Goal: Task Accomplishment & Management: Use online tool/utility

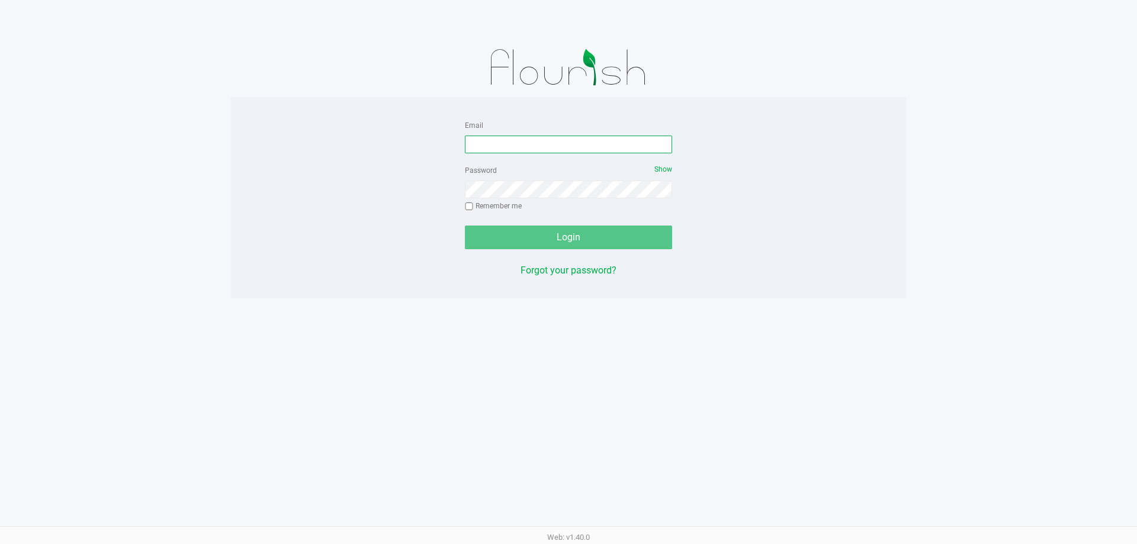
click at [525, 147] on input "Email" at bounding box center [568, 145] width 207 height 18
type input "[EMAIL_ADDRESS][DOMAIN_NAME]"
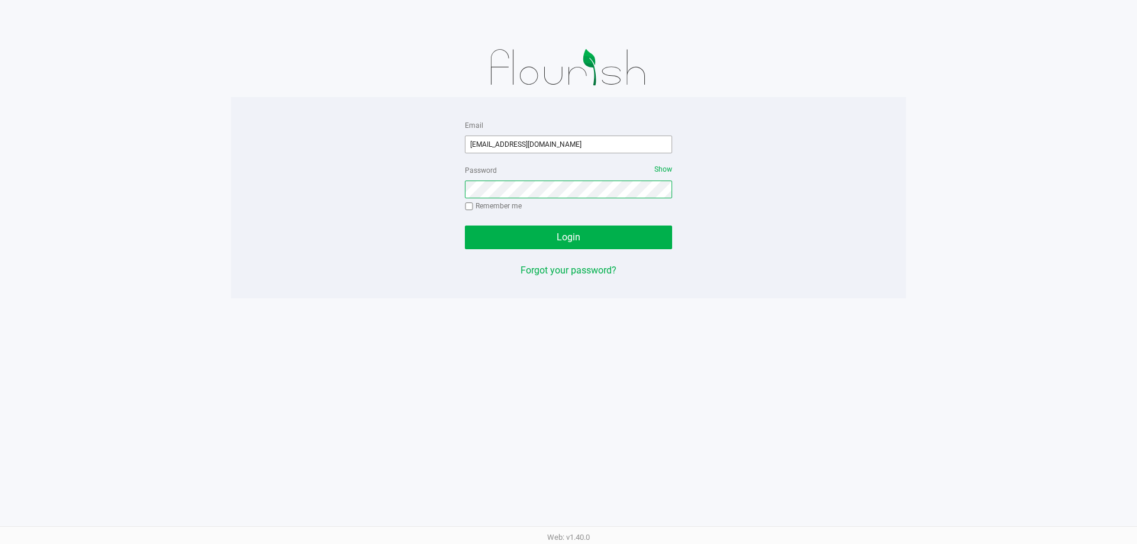
click at [465, 226] on button "Login" at bounding box center [568, 238] width 207 height 24
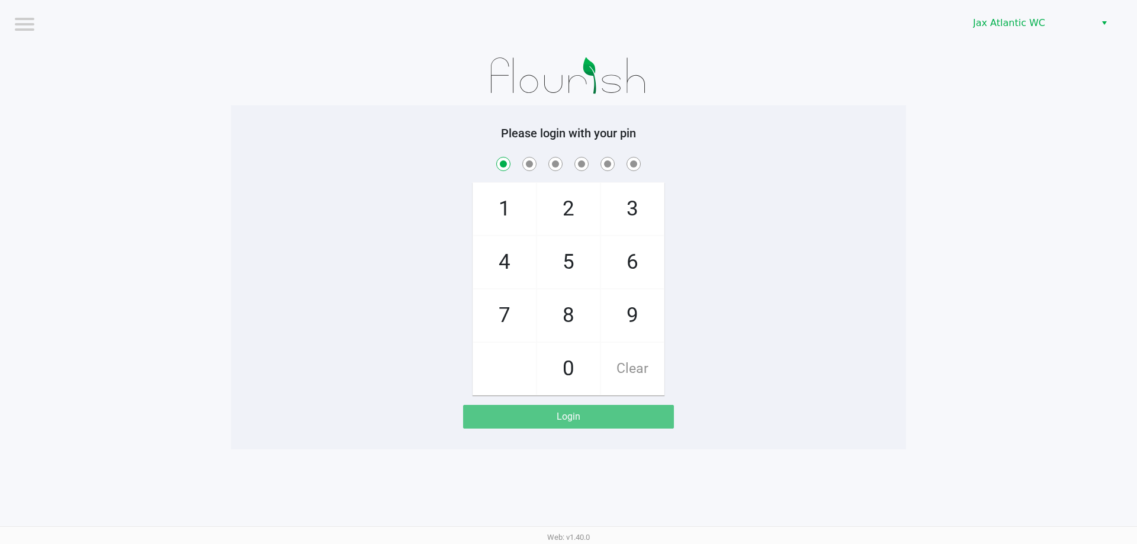
checkbox input "true"
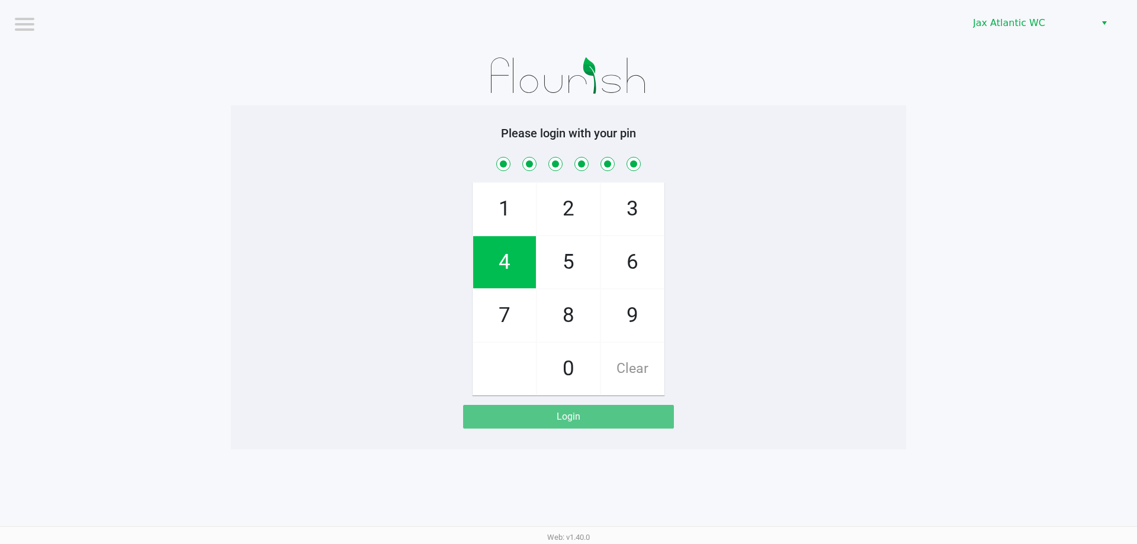
checkbox input "true"
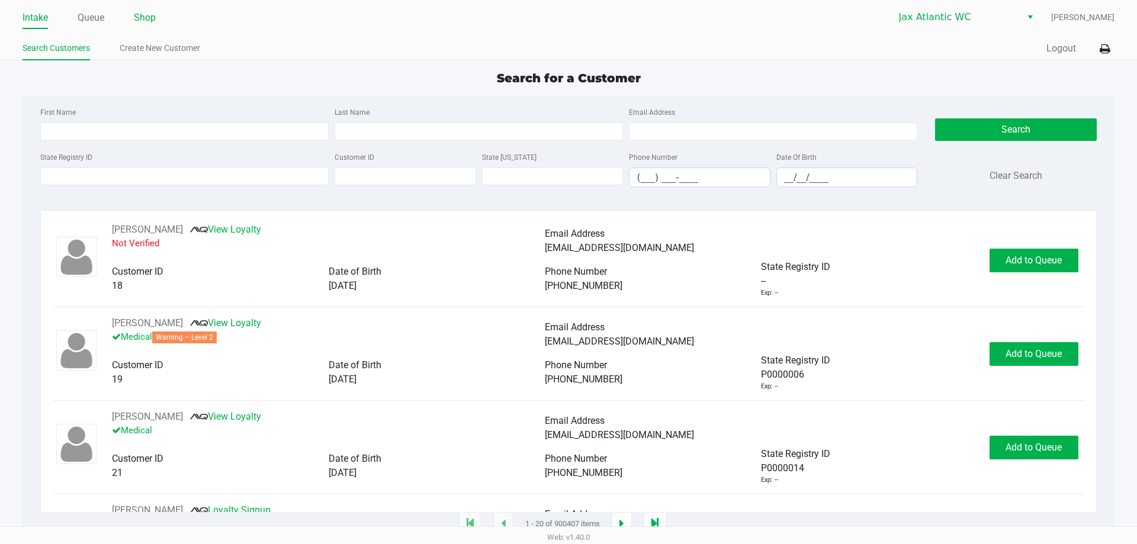
click at [144, 18] on link "Shop" at bounding box center [145, 17] width 22 height 17
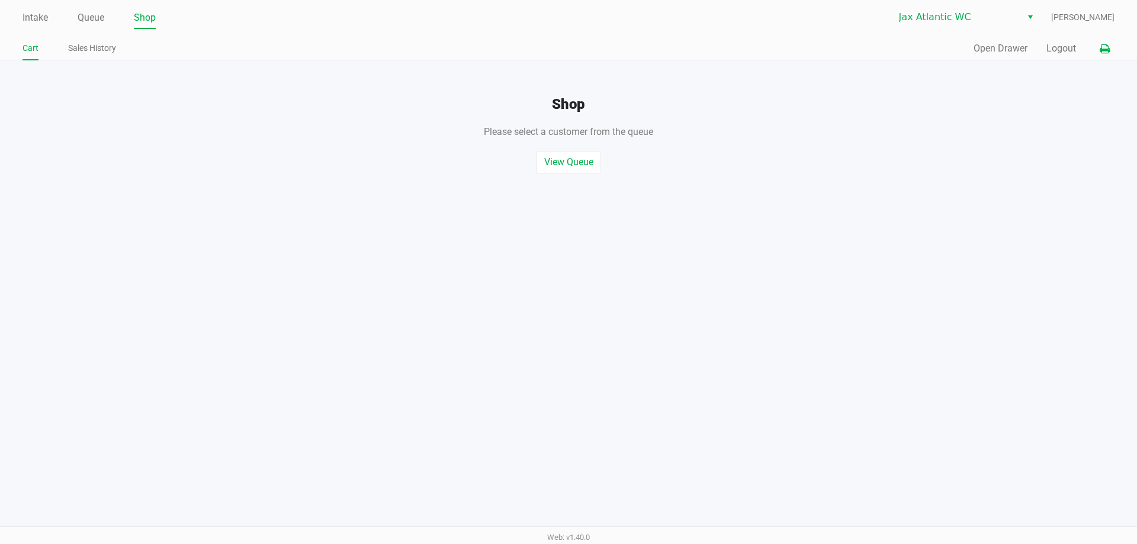
click at [1098, 47] on button at bounding box center [1105, 49] width 20 height 22
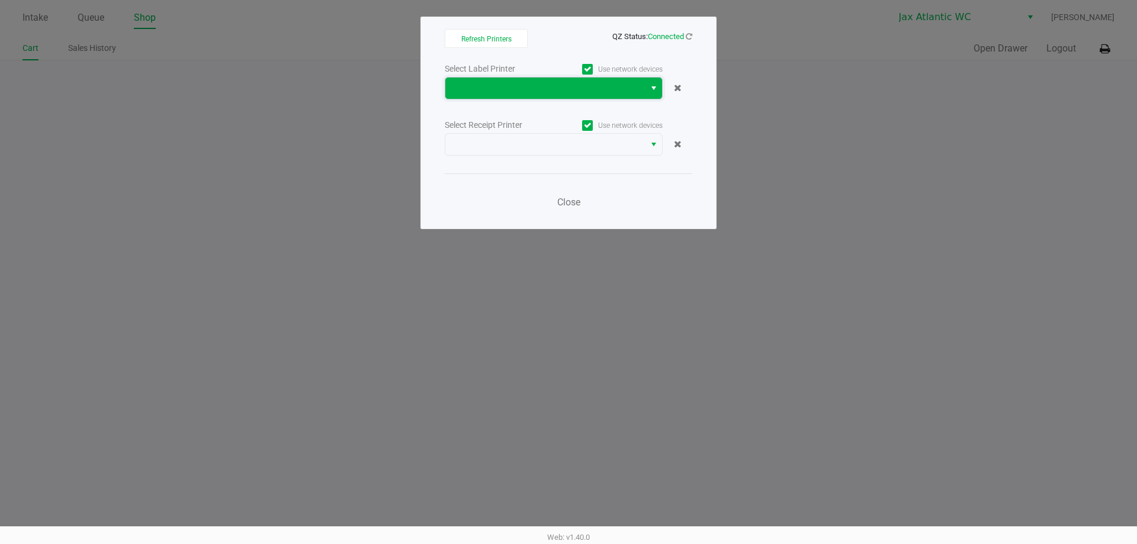
click at [599, 94] on span at bounding box center [544, 88] width 185 height 14
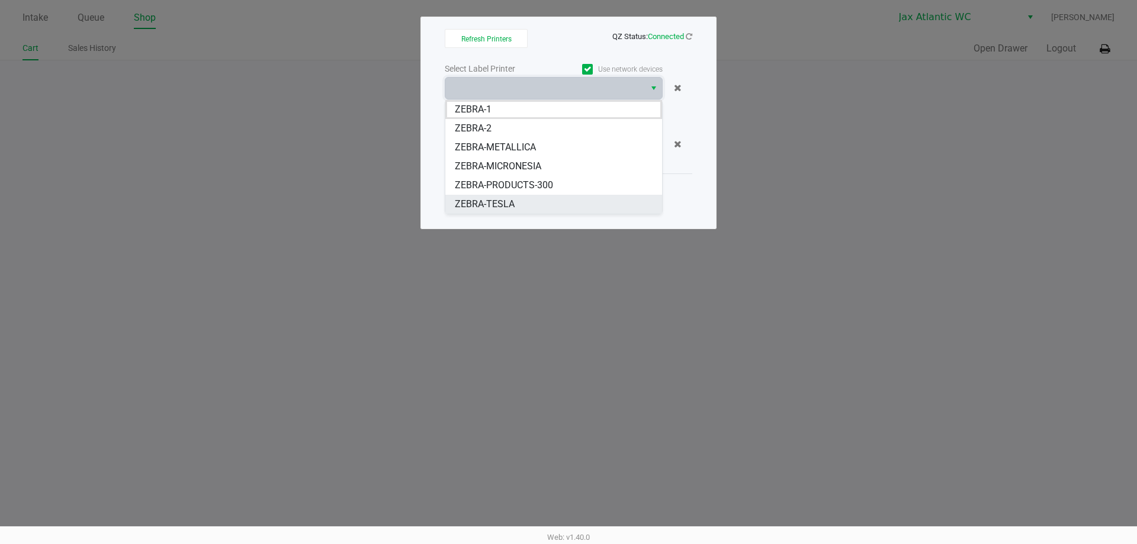
click at [500, 198] on span "ZEBRA-TESLA" at bounding box center [485, 204] width 60 height 14
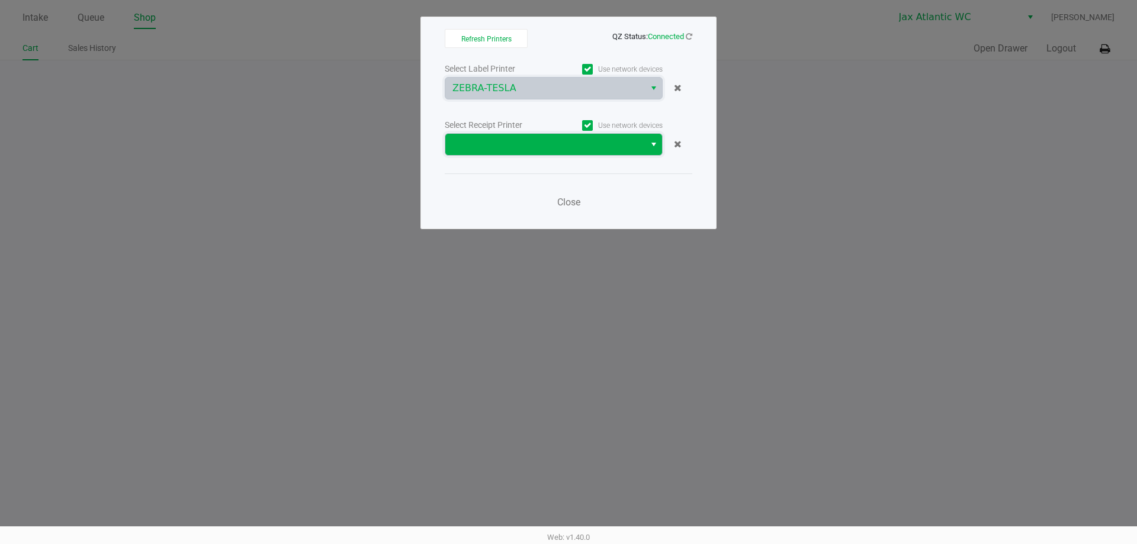
click at [506, 149] on span at bounding box center [544, 144] width 185 height 14
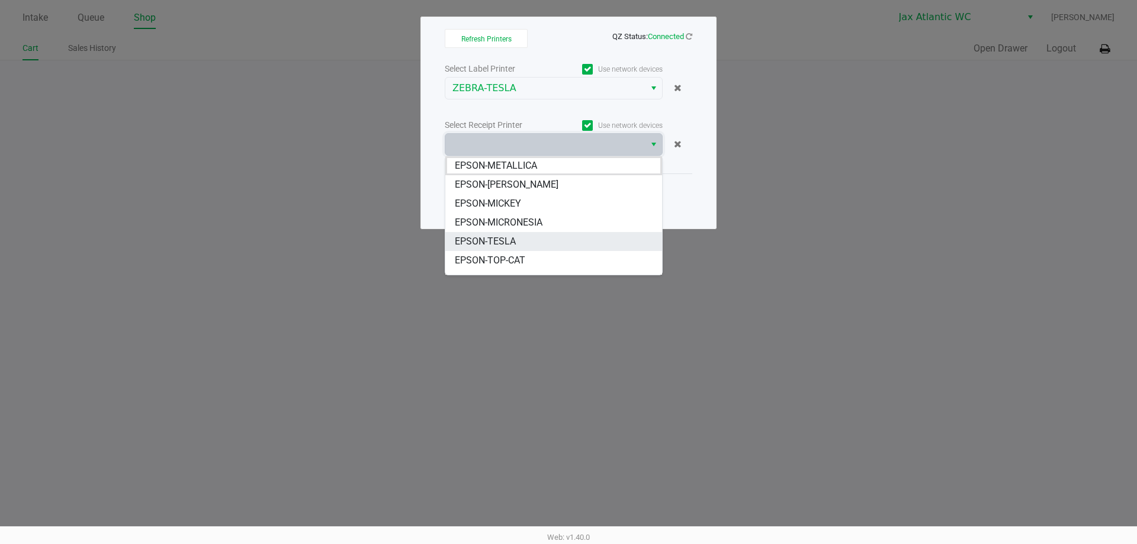
click at [506, 243] on span "EPSON-TESLA" at bounding box center [485, 241] width 61 height 14
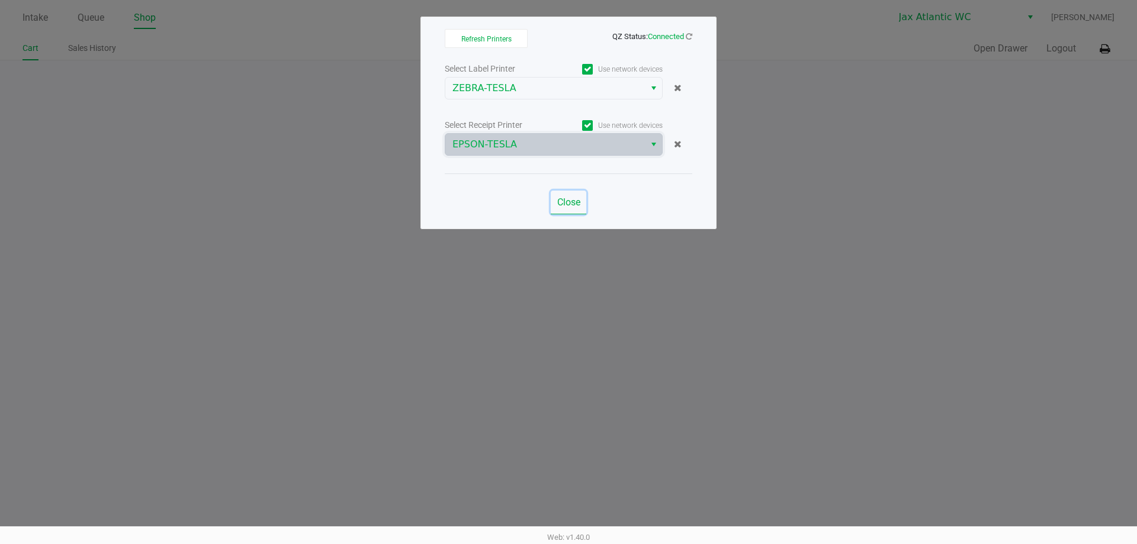
click at [568, 194] on button "Close" at bounding box center [569, 203] width 36 height 24
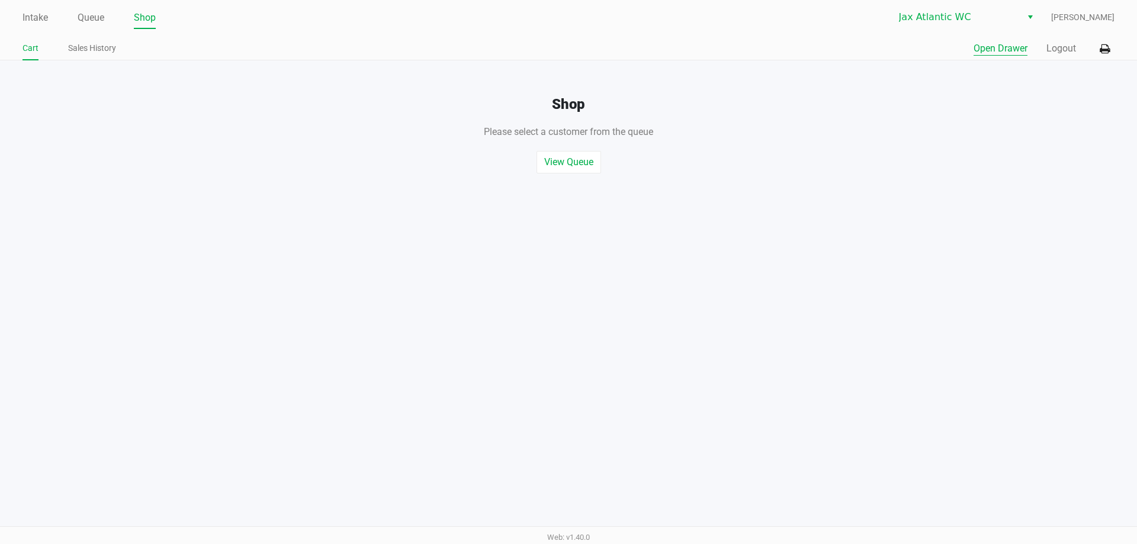
click at [979, 41] on button "Open Drawer" at bounding box center [1000, 48] width 54 height 14
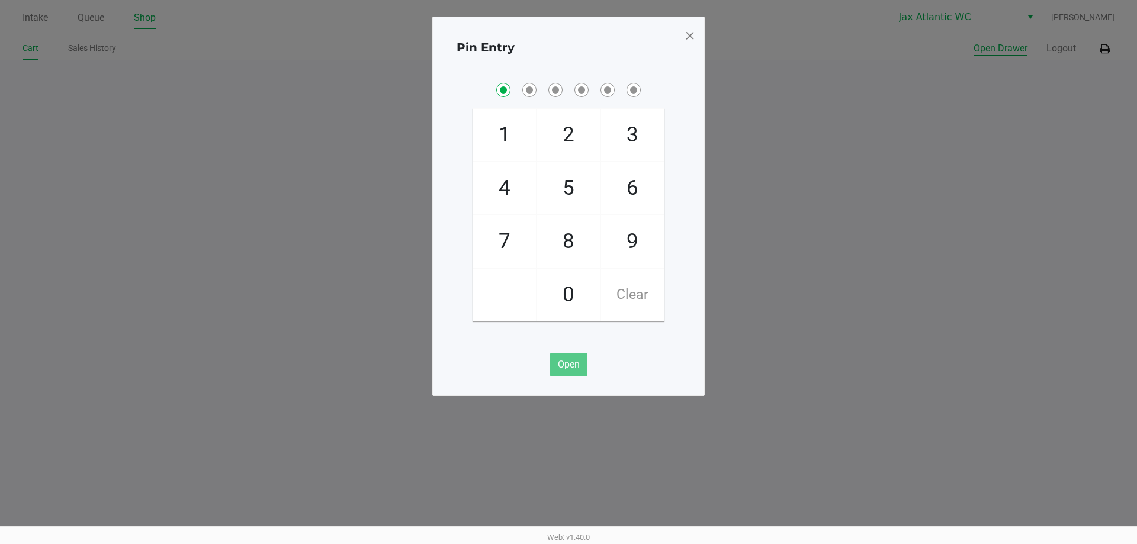
checkbox input "true"
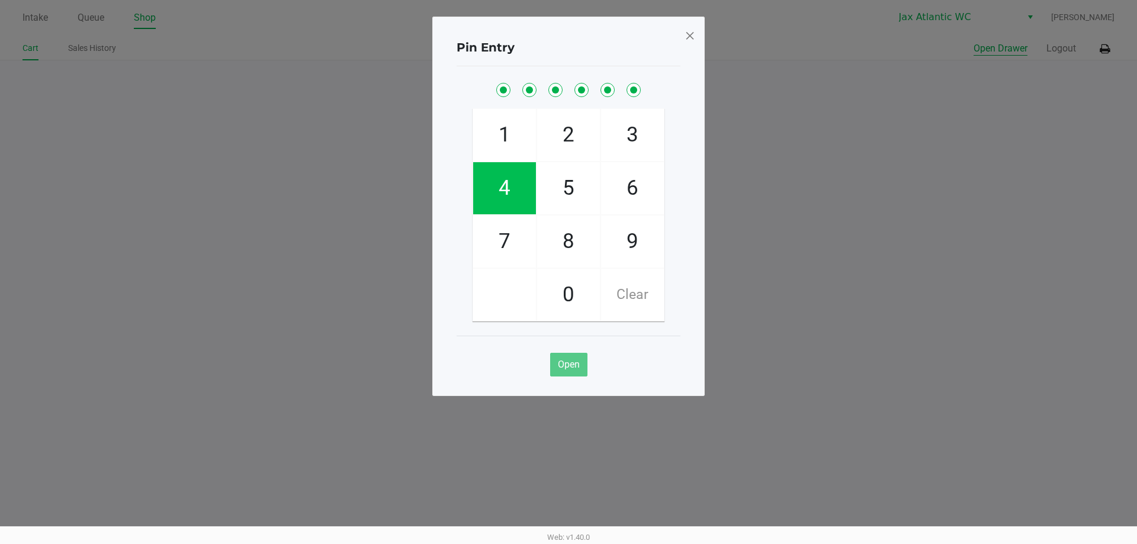
checkbox input "true"
click at [683, 28] on div "Pin Entry 1 4 7 2 5 8 0 3 6 9 Clear Open" at bounding box center [568, 206] width 272 height 379
click at [701, 36] on div "Pin Entry 1 4 7 2 5 8 0 3 6 9 Clear Open" at bounding box center [568, 206] width 272 height 379
click at [691, 36] on span at bounding box center [689, 35] width 11 height 19
